Goal: Transaction & Acquisition: Purchase product/service

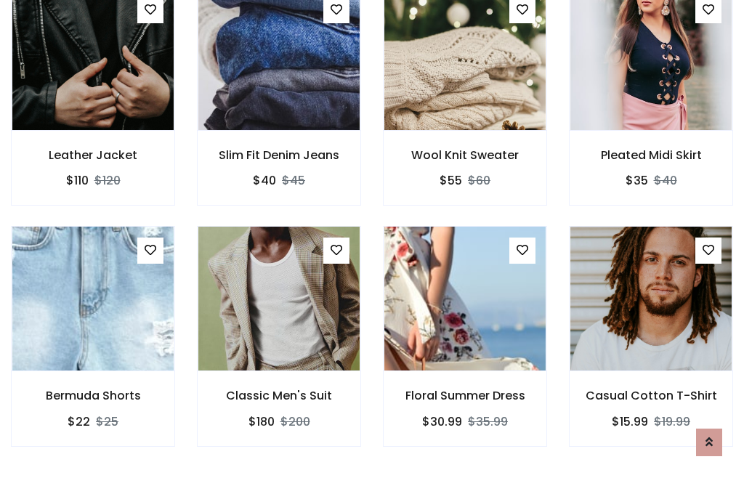
click at [372, 238] on div "Floral Summer Dress $30.99 $35.99" at bounding box center [465, 346] width 186 height 241
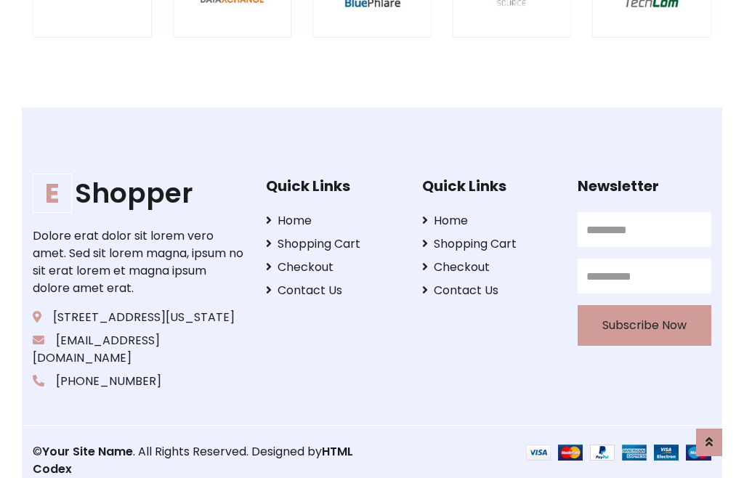
scroll to position [2766, 0]
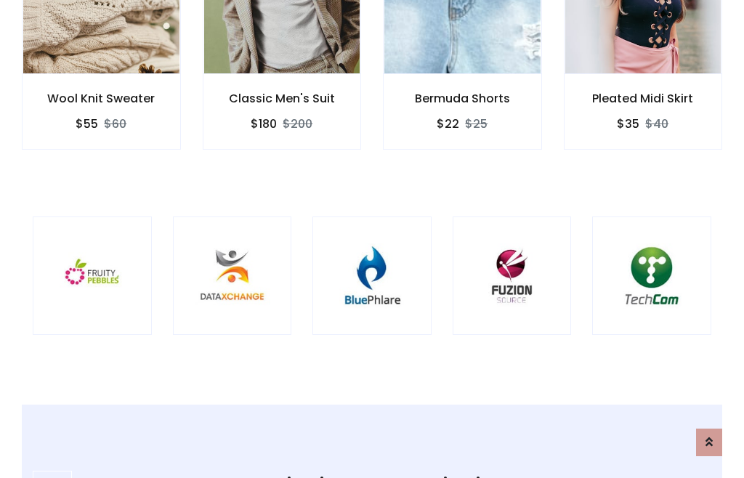
click at [372, 239] on img at bounding box center [372, 276] width 83 height 83
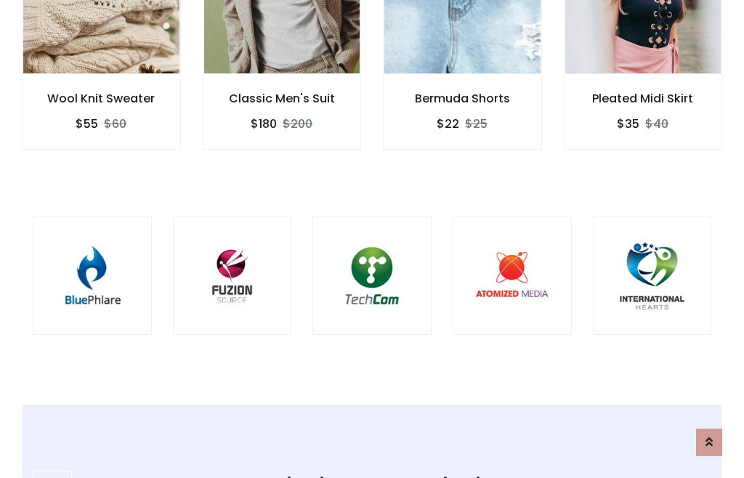
click at [372, 239] on img at bounding box center [372, 276] width 83 height 83
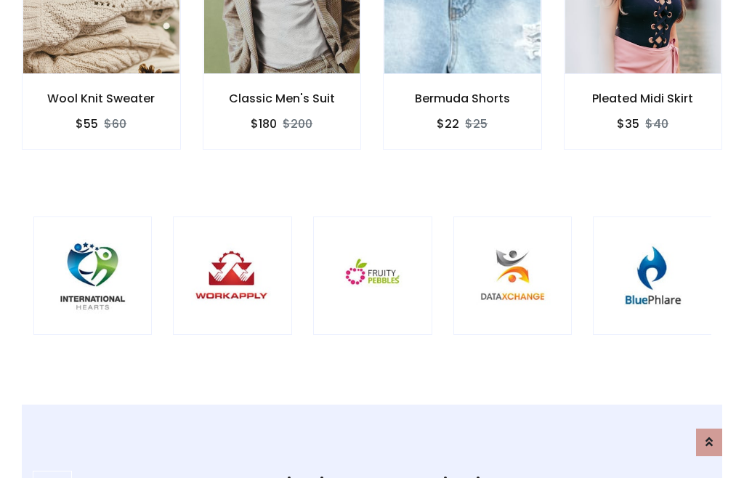
click at [372, 239] on img at bounding box center [372, 276] width 83 height 83
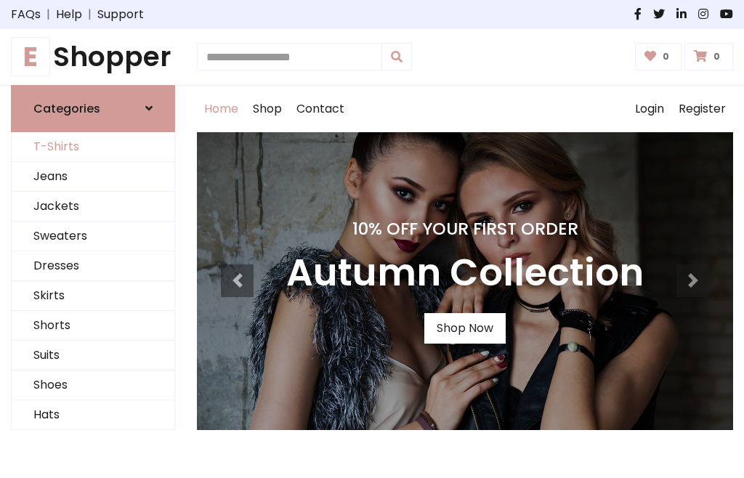
click at [93, 147] on link "T-Shirts" at bounding box center [93, 147] width 163 height 30
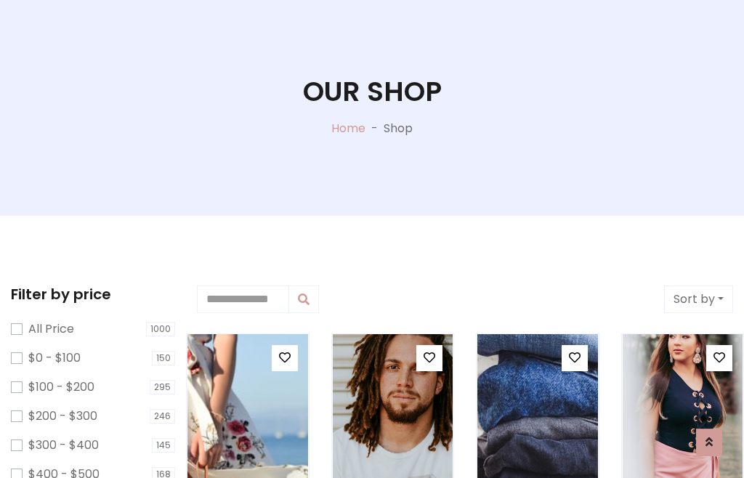
scroll to position [74, 0]
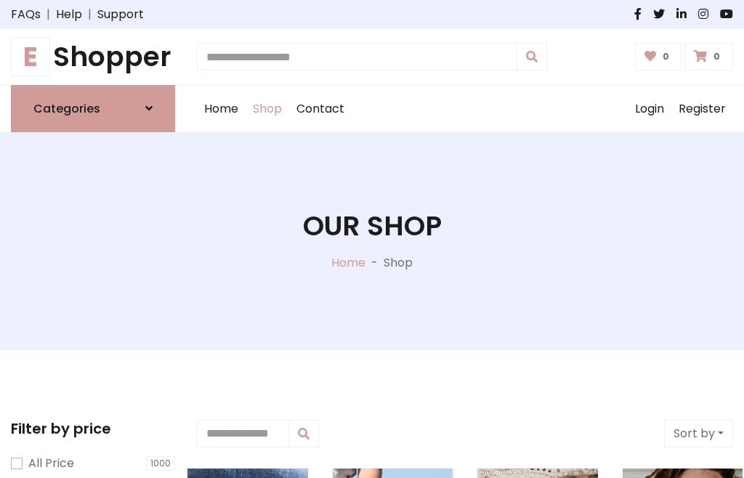
click at [93, 57] on h1 "E Shopper" at bounding box center [93, 57] width 164 height 33
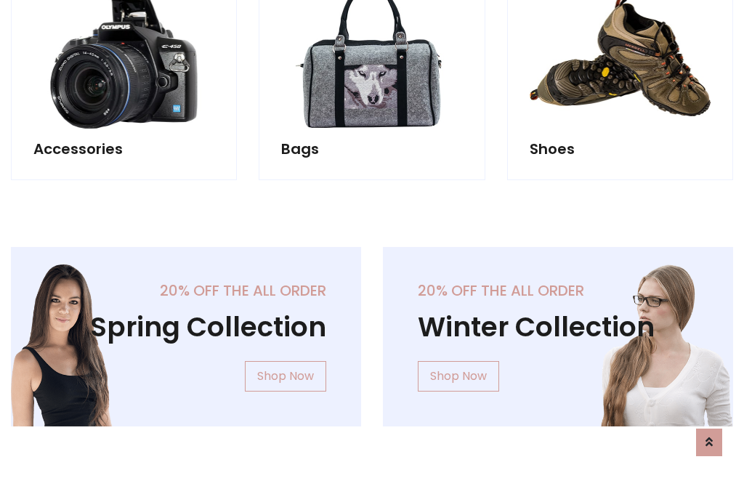
scroll to position [1412, 0]
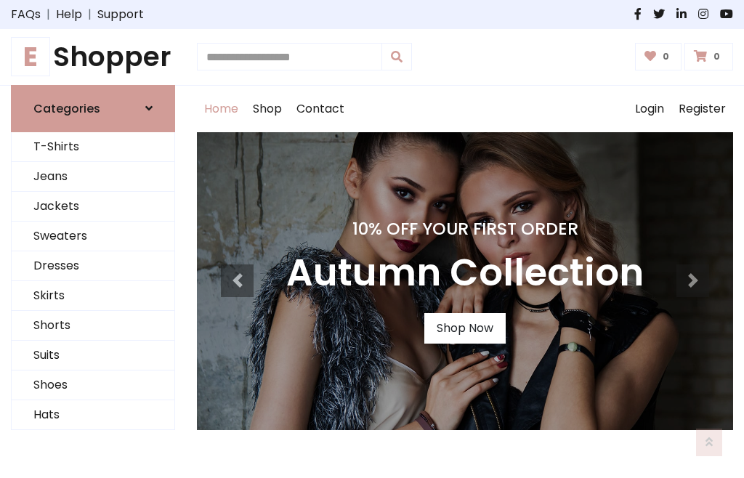
scroll to position [477, 0]
